Goal: Information Seeking & Learning: Find specific fact

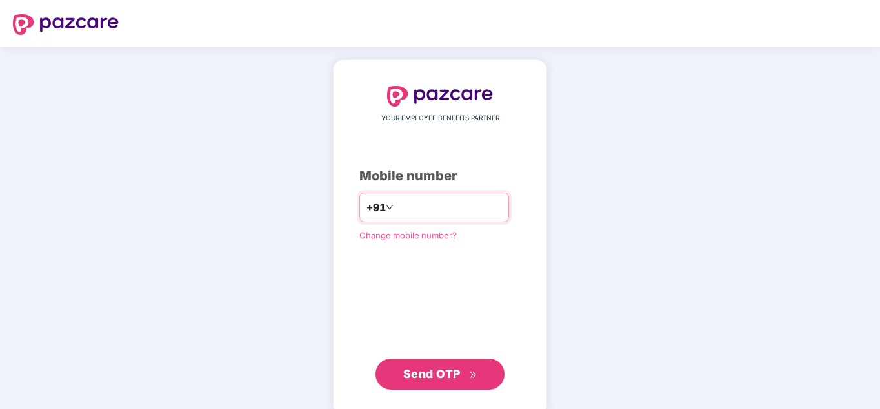
click at [430, 219] on div "+91" at bounding box center [435, 207] width 150 height 30
click at [430, 218] on div "+91" at bounding box center [435, 207] width 150 height 30
click at [396, 205] on input "number" at bounding box center [449, 207] width 106 height 21
type input "**********"
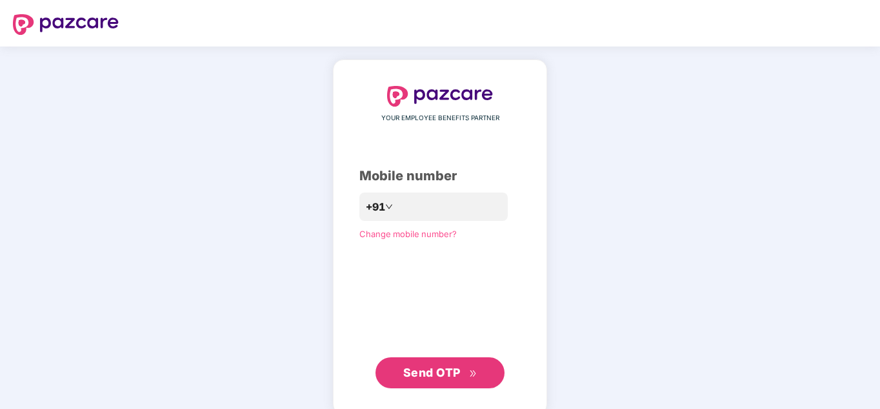
click at [434, 371] on span "Send OTP" at bounding box center [431, 372] width 57 height 14
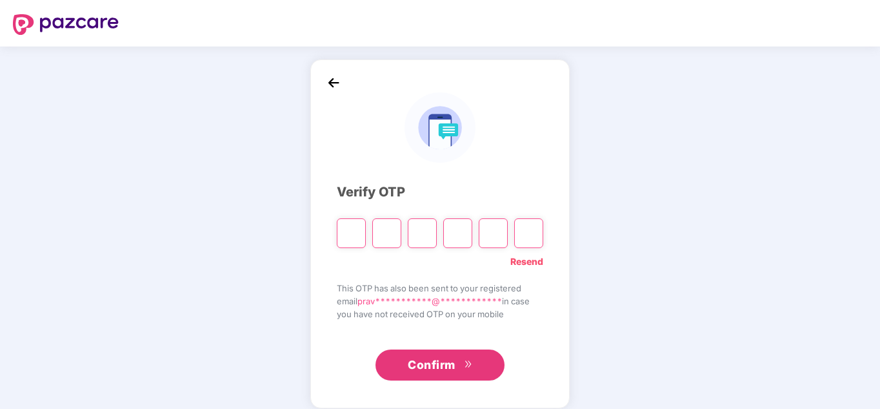
type input "*"
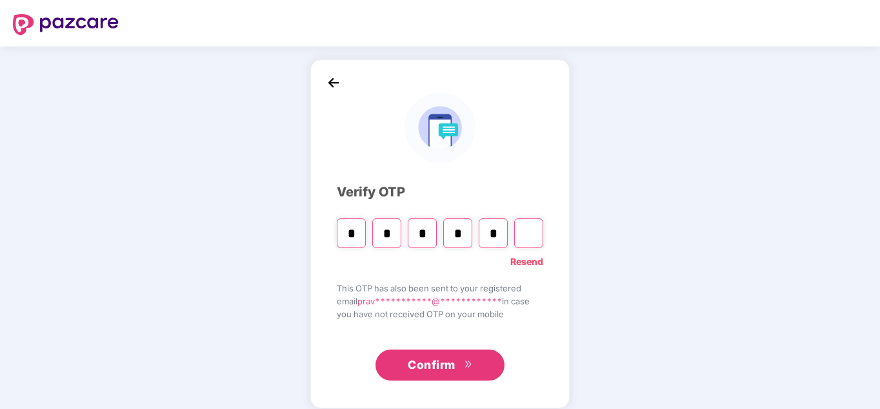
type input "*"
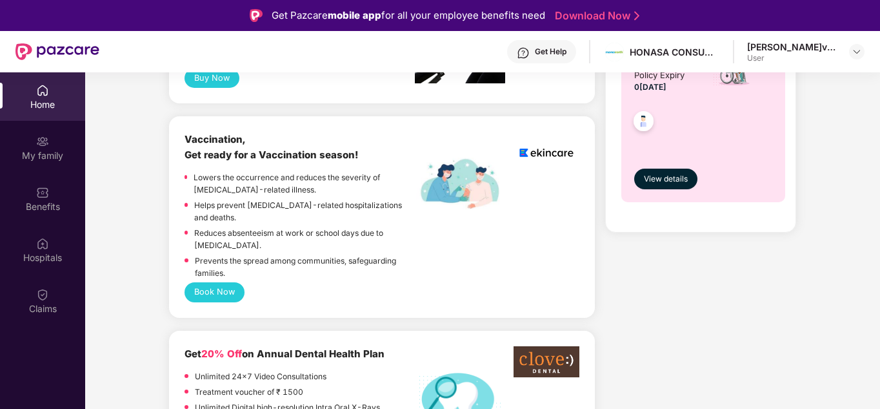
scroll to position [653, 0]
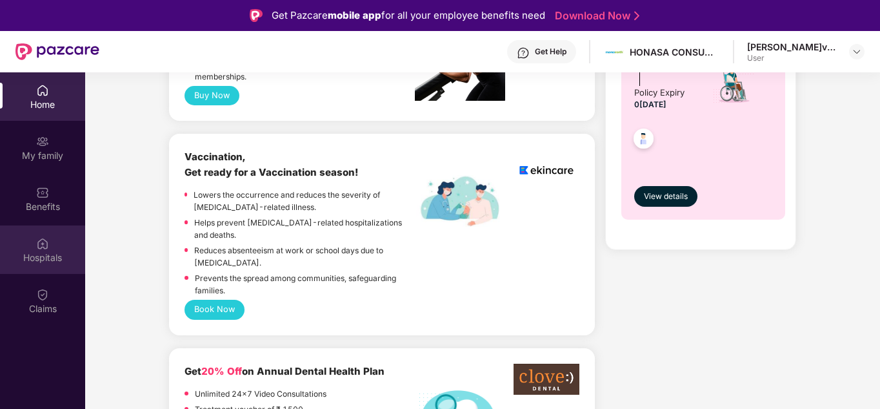
click at [50, 250] on div "Hospitals" at bounding box center [42, 249] width 85 height 48
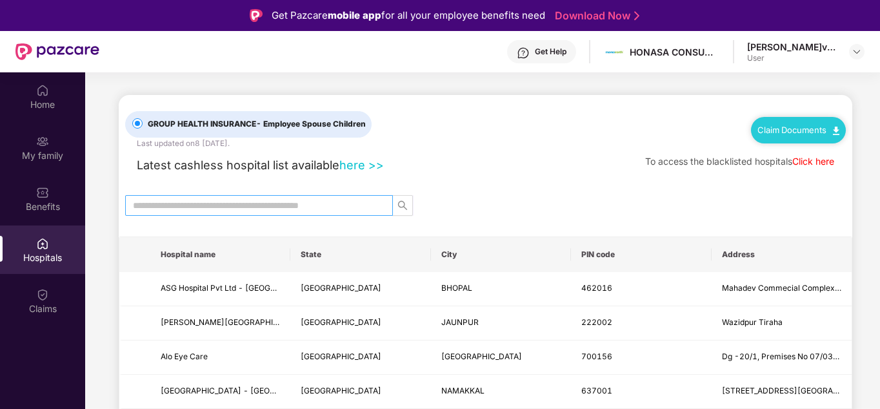
click at [378, 205] on span at bounding box center [382, 205] width 8 height 14
click at [41, 243] on img at bounding box center [42, 243] width 13 height 13
click at [228, 202] on input "text" at bounding box center [254, 205] width 242 height 14
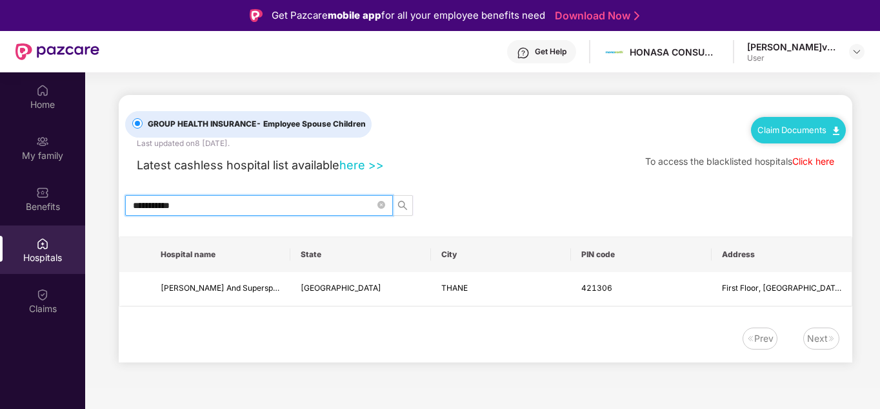
click at [208, 207] on input "**********" at bounding box center [254, 205] width 242 height 14
type input "*"
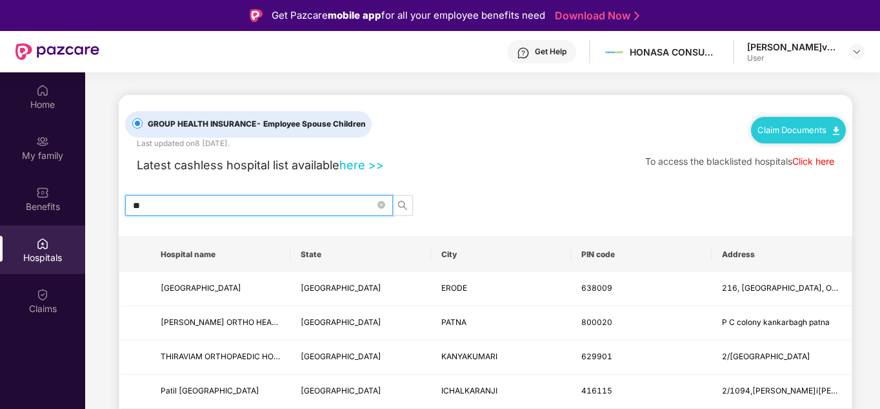
type input "*"
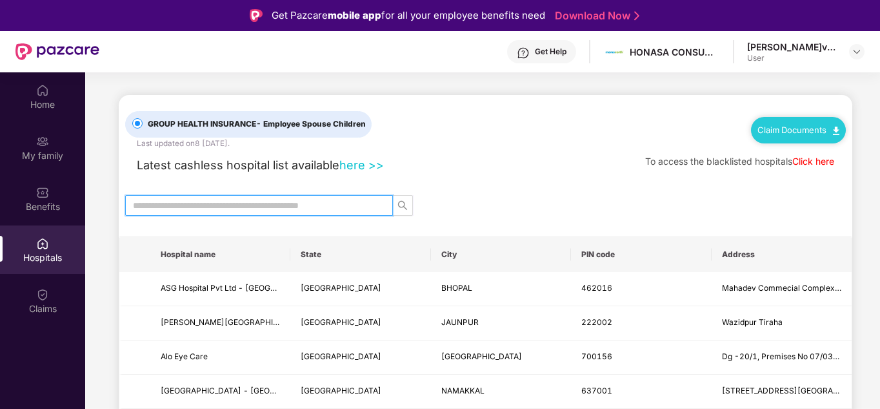
click at [203, 201] on input "text" at bounding box center [254, 205] width 242 height 14
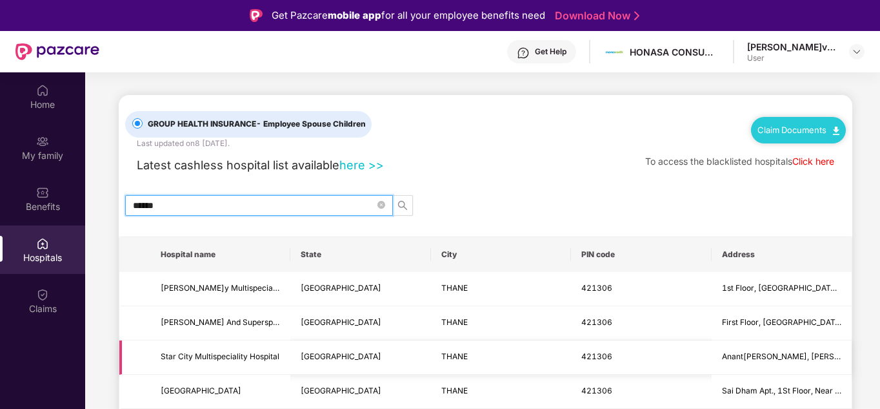
type input "******"
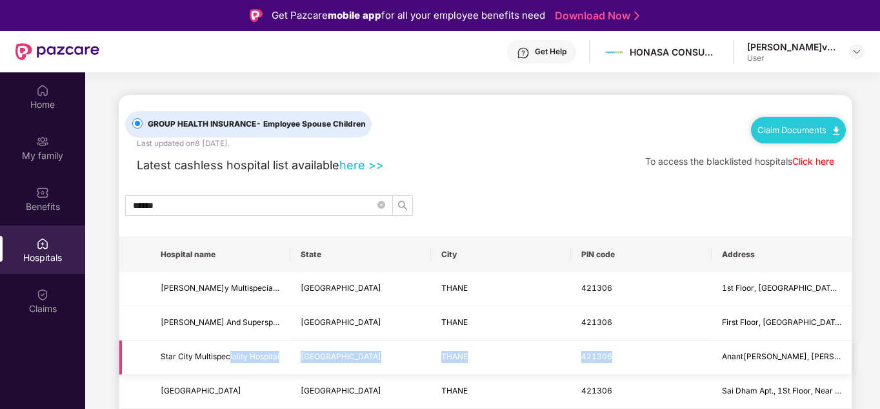
drag, startPoint x: 229, startPoint y: 365, endPoint x: 660, endPoint y: 372, distance: 430.6
click at [660, 372] on tr "Star City Multispeciality Hospital [GEOGRAPHIC_DATA] THANE 421306 [GEOGRAPHIC_D…" at bounding box center [485, 357] width 733 height 34
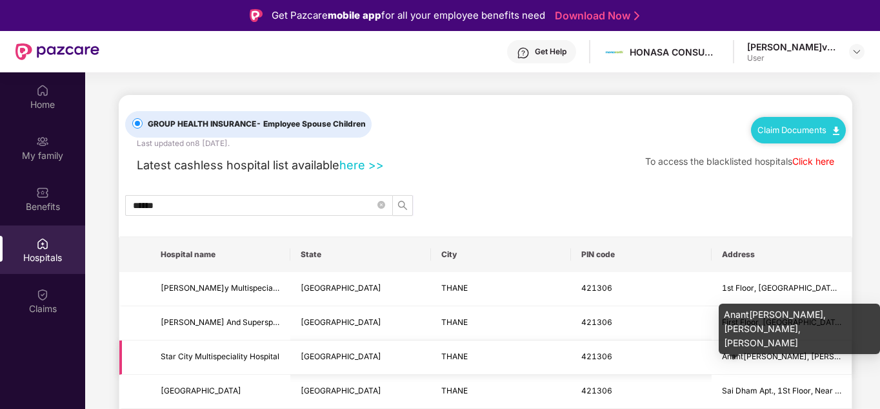
click at [819, 354] on span "Anant[PERSON_NAME], [PERSON_NAME], [PERSON_NAME]" at bounding box center [832, 356] width 221 height 10
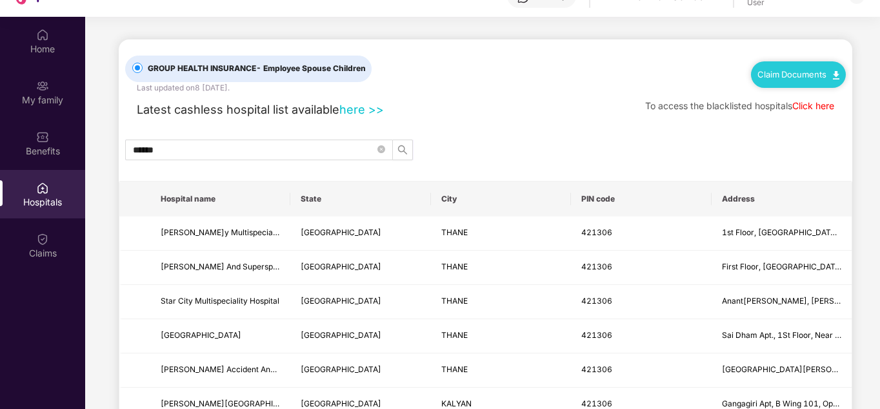
scroll to position [72, 0]
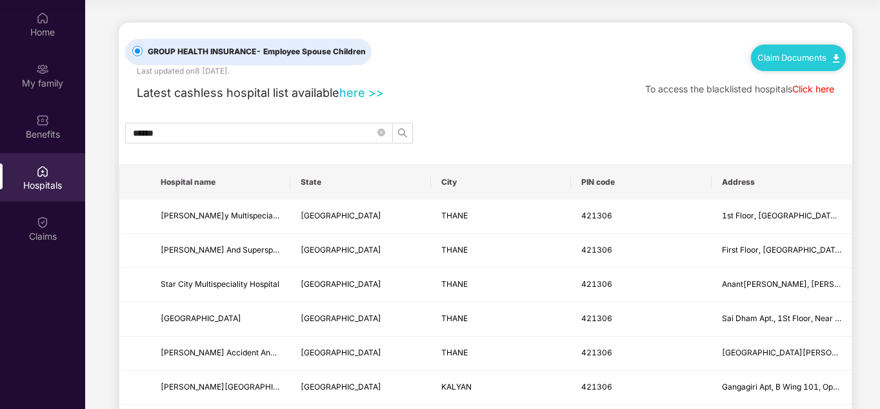
drag, startPoint x: 873, startPoint y: 314, endPoint x: 877, endPoint y: 347, distance: 33.1
click at [877, 347] on main "GROUP HEALTH INSURANCE - Employee Spouse Children Last updated on 8 M[DATE] Cla…" at bounding box center [482, 260] width 795 height 520
drag, startPoint x: 877, startPoint y: 347, endPoint x: 500, endPoint y: 119, distance: 440.7
click at [500, 119] on div "GROUP HEALTH INSURANCE - Employee Spouse Children Last updated on 8 M[DATE] Cla…" at bounding box center [486, 259] width 734 height 472
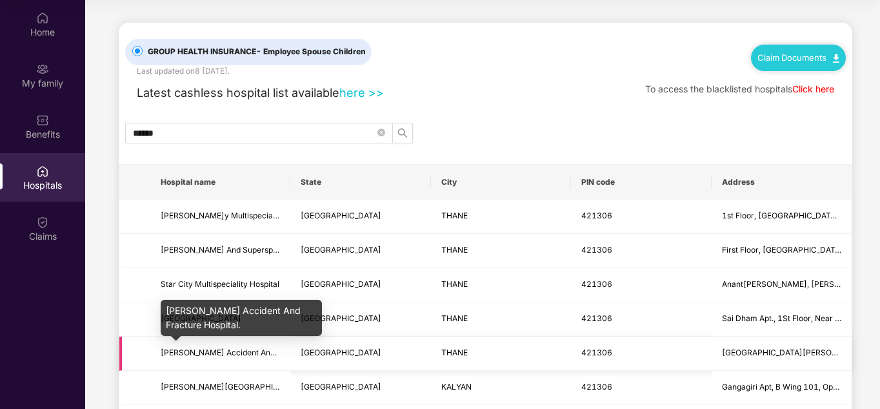
click at [208, 352] on span "[PERSON_NAME] Accident And Fracture Hospital." at bounding box center [251, 352] width 181 height 10
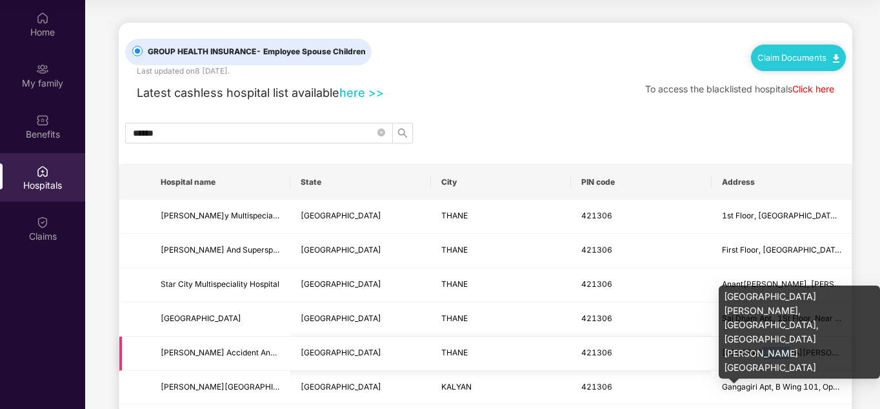
drag, startPoint x: 769, startPoint y: 353, endPoint x: 749, endPoint y: 346, distance: 20.6
click at [749, 346] on td "[GEOGRAPHIC_DATA][PERSON_NAME], [GEOGRAPHIC_DATA], [GEOGRAPHIC_DATA][PERSON_NAM…" at bounding box center [782, 353] width 140 height 34
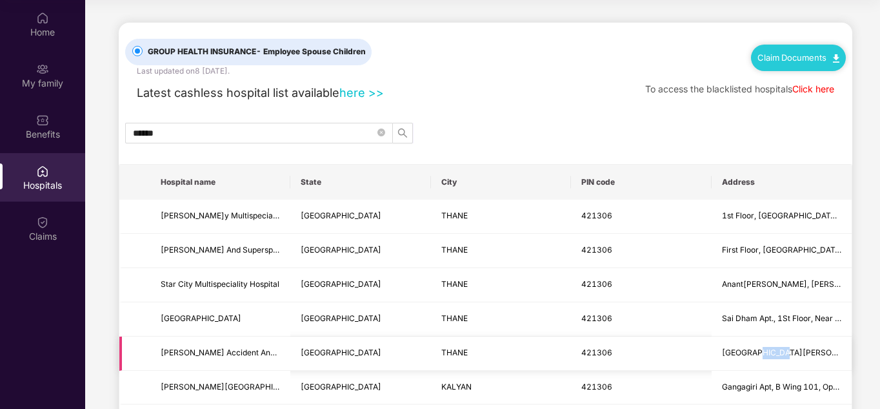
click at [749, 346] on td "[GEOGRAPHIC_DATA][PERSON_NAME], [GEOGRAPHIC_DATA], [GEOGRAPHIC_DATA][PERSON_NAM…" at bounding box center [782, 353] width 140 height 34
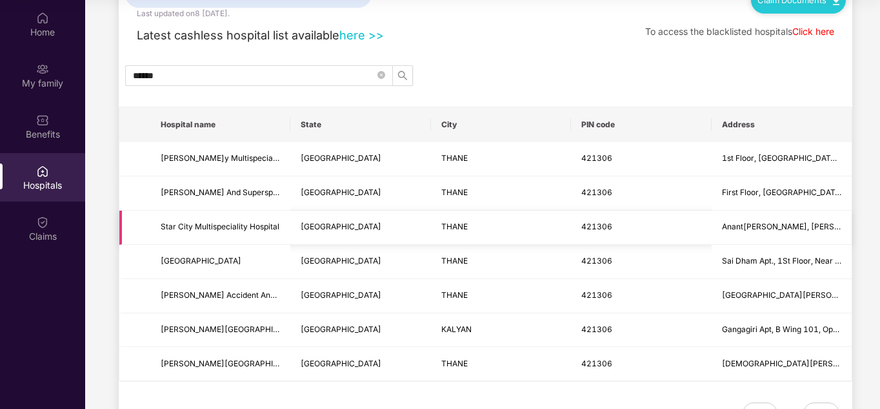
scroll to position [51, 0]
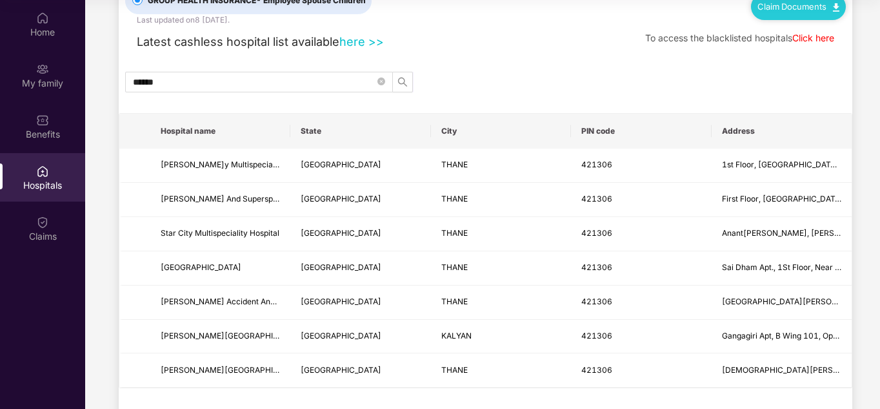
drag, startPoint x: 877, startPoint y: 316, endPoint x: 881, endPoint y: 218, distance: 98.2
click at [880, 218] on html "Get Pazcare mobile app for all your employee benefits need Download Now Get Hel…" at bounding box center [440, 132] width 880 height 409
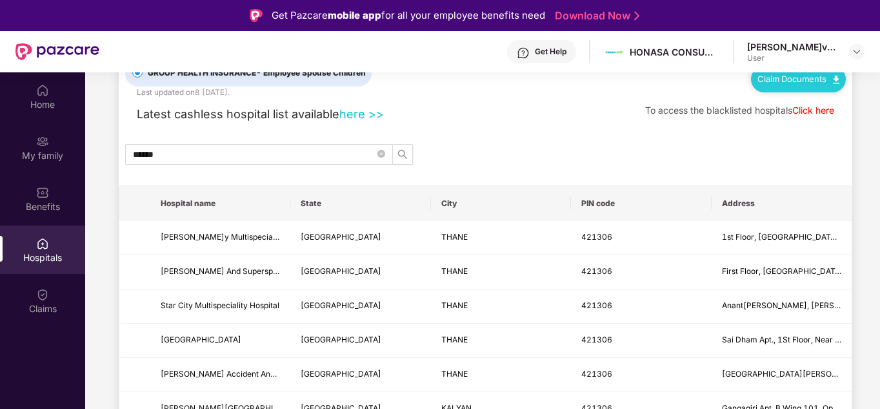
click at [541, 53] on div "Get Help" at bounding box center [551, 51] width 32 height 10
click at [671, 145] on div "******" at bounding box center [486, 154] width 734 height 21
